Goal: Task Accomplishment & Management: Use online tool/utility

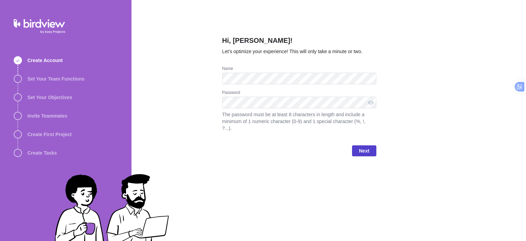
click at [363, 147] on span "Next" at bounding box center [364, 151] width 10 height 8
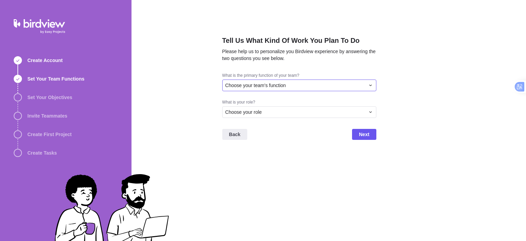
click at [328, 85] on div "Choose your team's function" at bounding box center [295, 85] width 140 height 7
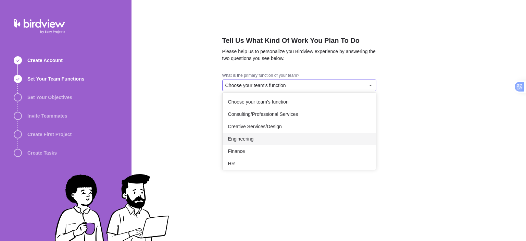
click at [289, 139] on div "Engineering" at bounding box center [300, 139] width 154 height 12
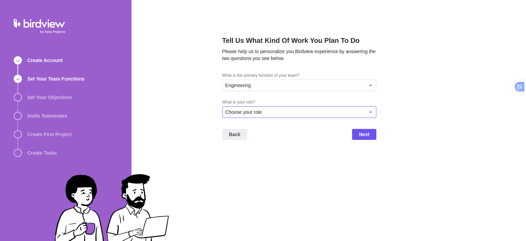
click at [334, 110] on div "Choose your role" at bounding box center [295, 112] width 140 height 7
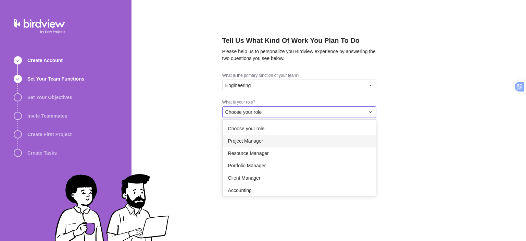
click at [268, 142] on div "Project Manager" at bounding box center [300, 141] width 154 height 12
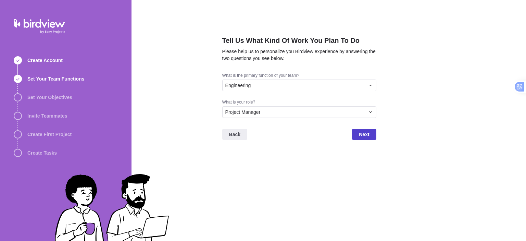
click at [366, 135] on span "Next" at bounding box center [364, 134] width 10 height 8
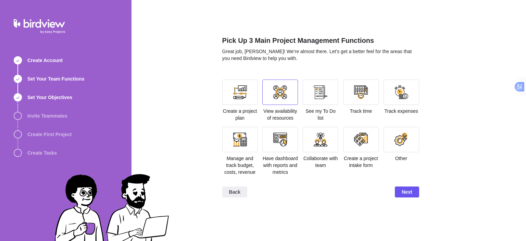
click at [274, 90] on div at bounding box center [280, 92] width 14 height 14
click at [250, 94] on div at bounding box center [240, 91] width 36 height 25
click at [317, 93] on div at bounding box center [321, 92] width 14 height 14
click at [358, 94] on div at bounding box center [361, 92] width 14 height 14
click at [395, 97] on div at bounding box center [402, 92] width 14 height 14
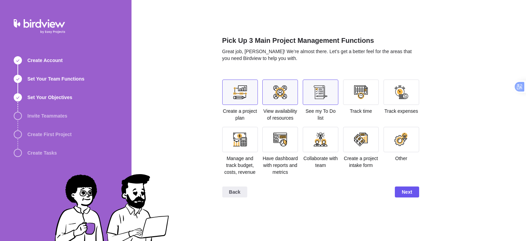
click at [397, 130] on div at bounding box center [402, 139] width 36 height 25
click at [367, 139] on div at bounding box center [361, 140] width 14 height 14
click at [394, 139] on div at bounding box center [402, 139] width 36 height 25
click at [311, 139] on div at bounding box center [321, 139] width 36 height 25
click at [323, 94] on div at bounding box center [321, 92] width 14 height 14
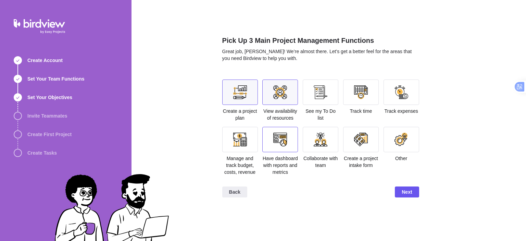
click at [287, 145] on div at bounding box center [280, 140] width 14 height 14
click at [248, 85] on div at bounding box center [240, 91] width 36 height 25
click at [240, 150] on div at bounding box center [240, 139] width 36 height 25
click at [404, 188] on span "Next" at bounding box center [407, 192] width 10 height 8
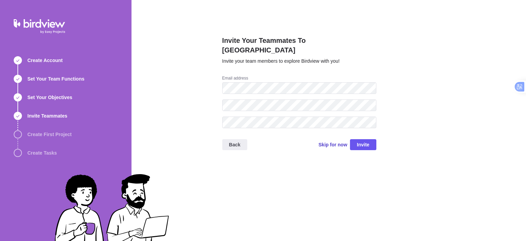
click at [343, 141] on span "Skip for now" at bounding box center [333, 144] width 29 height 7
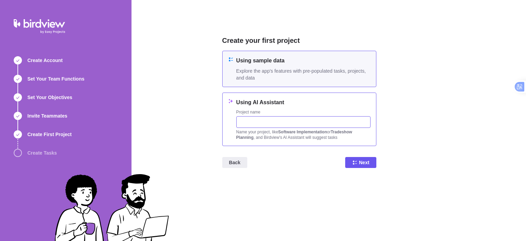
click at [330, 123] on input "text" at bounding box center [303, 122] width 134 height 12
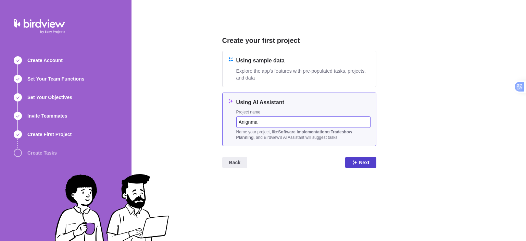
type input "Anignma"
click at [361, 162] on span "Next" at bounding box center [364, 162] width 10 height 8
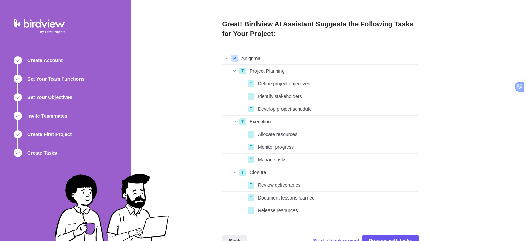
scroll to position [16, 0]
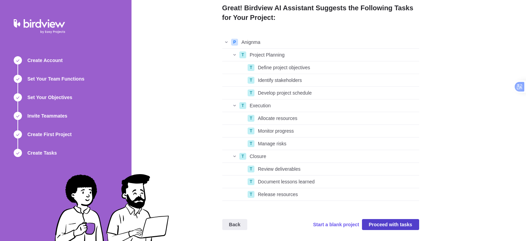
click at [406, 226] on span "Proceed with tasks" at bounding box center [391, 224] width 44 height 8
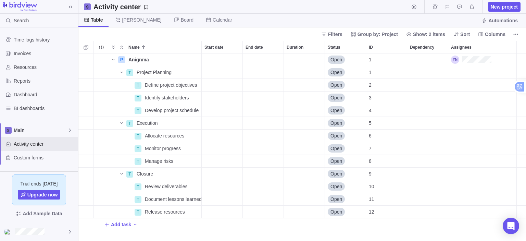
scroll to position [182, 443]
click at [127, 22] on span "[PERSON_NAME]" at bounding box center [141, 19] width 39 height 7
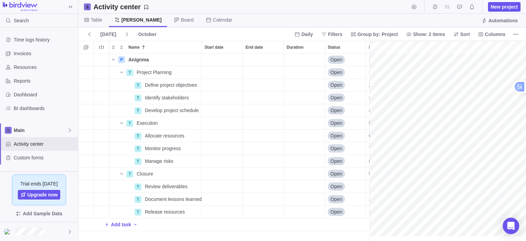
scroll to position [0, 57]
click at [181, 20] on span "Board" at bounding box center [187, 19] width 13 height 7
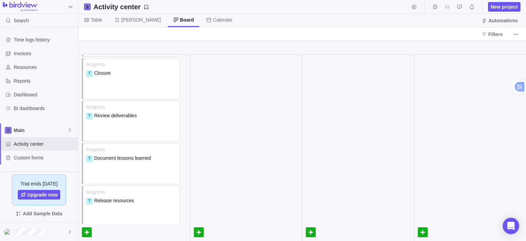
scroll to position [369, 0]
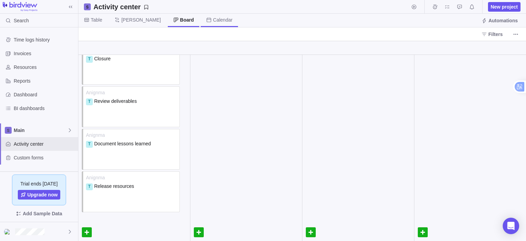
click at [213, 22] on span "Calendar" at bounding box center [223, 19] width 20 height 7
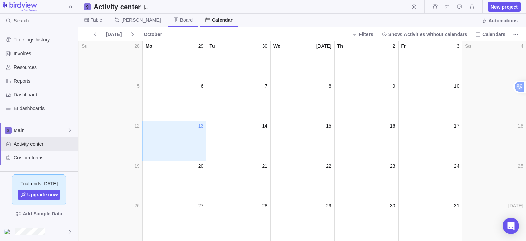
click at [180, 21] on span "Board" at bounding box center [186, 19] width 13 height 7
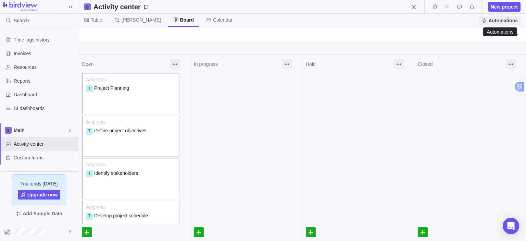
click at [502, 22] on span "Automations" at bounding box center [503, 20] width 29 height 7
click at [63, 132] on span "Main" at bounding box center [40, 130] width 53 height 7
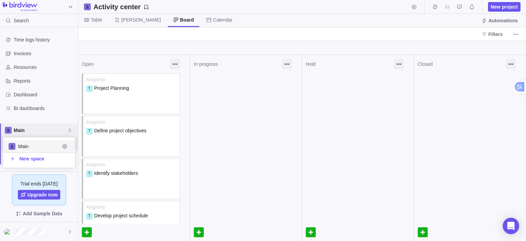
scroll to position [25, 67]
click at [63, 132] on span "Main" at bounding box center [40, 130] width 53 height 7
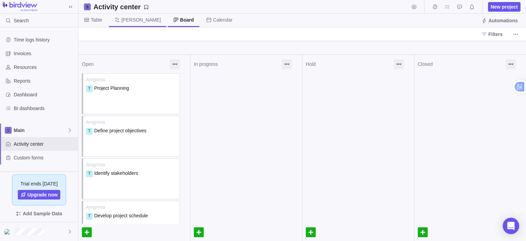
click at [121, 19] on span "[PERSON_NAME]" at bounding box center [140, 19] width 39 height 7
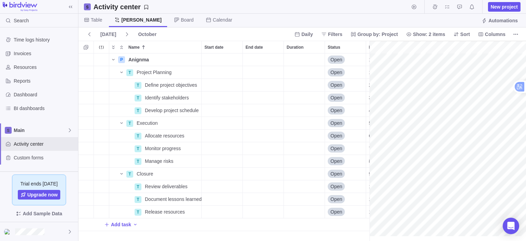
scroll to position [0, 57]
drag, startPoint x: 371, startPoint y: 46, endPoint x: 394, endPoint y: 48, distance: 22.7
click at [173, 134] on span "Details" at bounding box center [180, 135] width 16 height 7
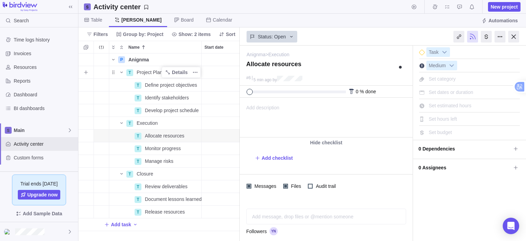
click at [150, 74] on span "Project Planning" at bounding box center [154, 72] width 35 height 7
click at [161, 83] on div "P Anignma Details Open 1 T Project Planning Open 1 T Define project objectives …" at bounding box center [158, 147] width 161 height 188
click at [178, 97] on span "Details" at bounding box center [180, 97] width 16 height 7
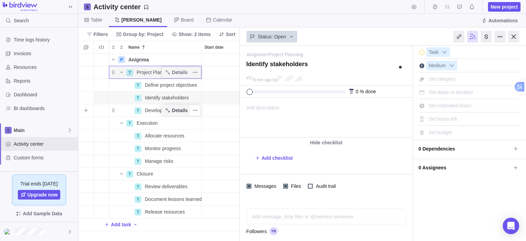
click at [183, 111] on span "Details" at bounding box center [180, 110] width 16 height 7
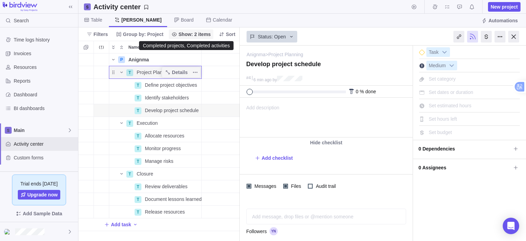
click at [184, 33] on span "Show: 2 items" at bounding box center [195, 34] width 32 height 7
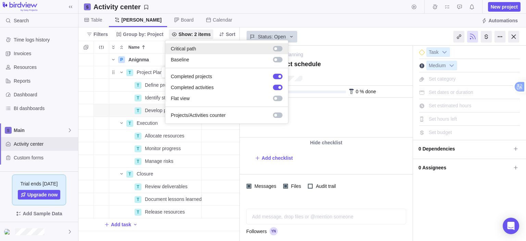
click at [281, 46] on div at bounding box center [278, 48] width 10 height 5
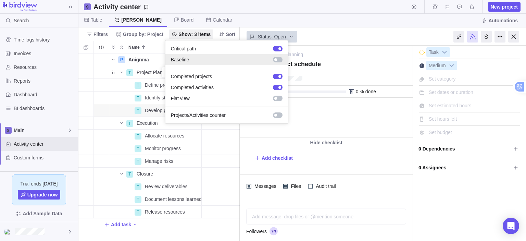
click at [279, 56] on div at bounding box center [276, 59] width 12 height 7
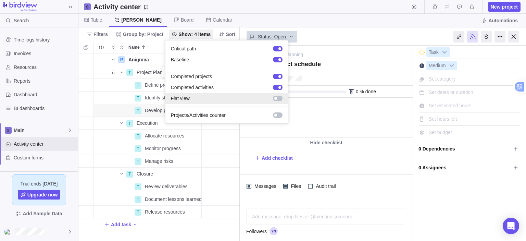
click at [279, 98] on div at bounding box center [278, 98] width 10 height 5
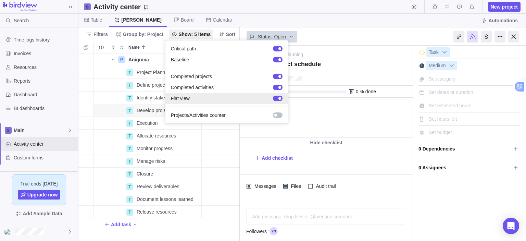
click at [281, 100] on div at bounding box center [278, 98] width 10 height 5
click at [281, 99] on div at bounding box center [278, 98] width 10 height 5
click at [277, 98] on div at bounding box center [278, 98] width 10 height 5
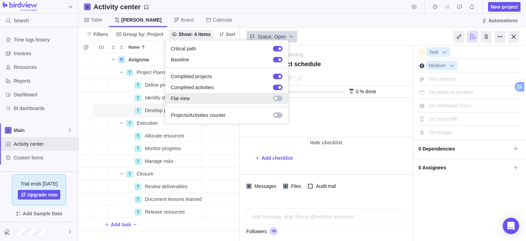
click at [280, 98] on div at bounding box center [278, 98] width 10 height 5
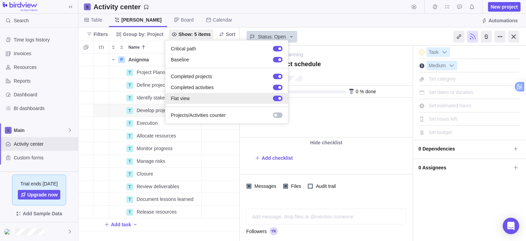
click at [280, 98] on div at bounding box center [280, 98] width 3 height 3
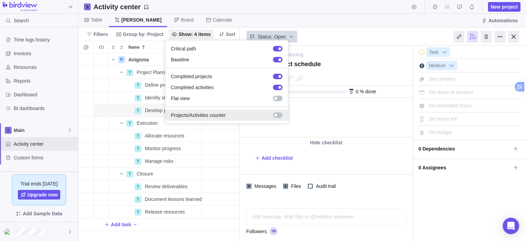
click at [277, 117] on div at bounding box center [278, 114] width 10 height 5
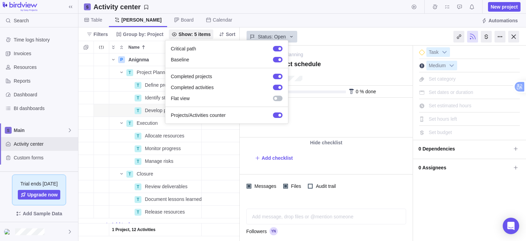
click at [341, 36] on body "Search Time logs history Invoices Resources Reports Dashboard BI dashboards Mai…" at bounding box center [263, 120] width 526 height 241
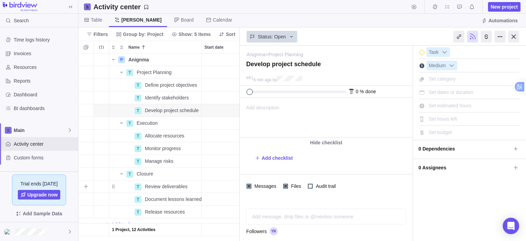
scroll to position [8, 0]
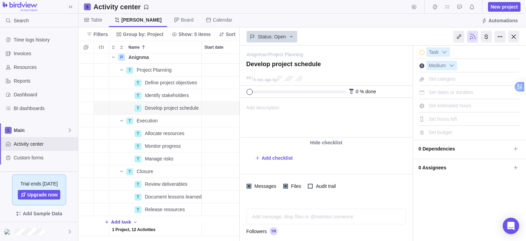
click at [106, 220] on icon "Add New" at bounding box center [107, 222] width 4 height 4
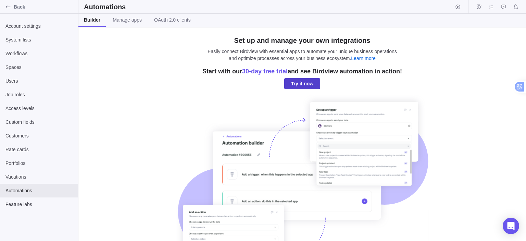
click at [304, 84] on span "Try it now" at bounding box center [302, 83] width 22 height 8
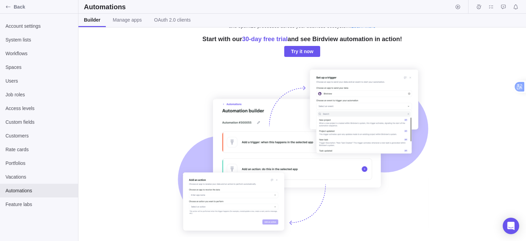
scroll to position [34, 0]
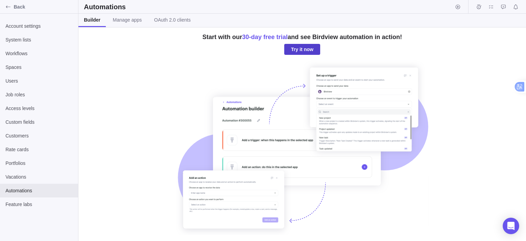
click at [309, 51] on span "Try it now" at bounding box center [302, 49] width 22 height 8
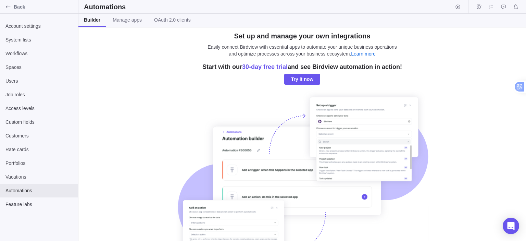
scroll to position [0, 0]
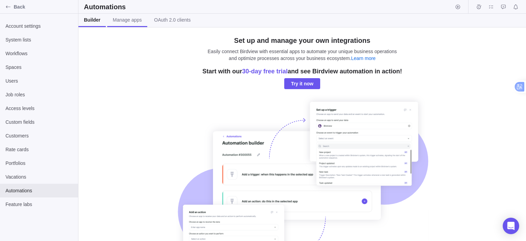
click at [135, 19] on span "Manage apps" at bounding box center [127, 19] width 29 height 7
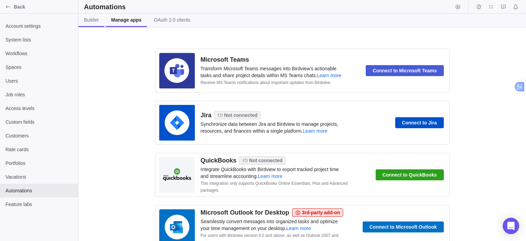
click at [92, 23] on span "Builder" at bounding box center [91, 19] width 15 height 7
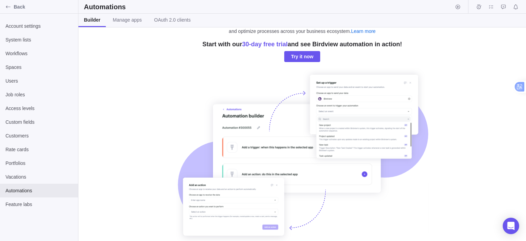
scroll to position [36, 0]
